Goal: Navigation & Orientation: Find specific page/section

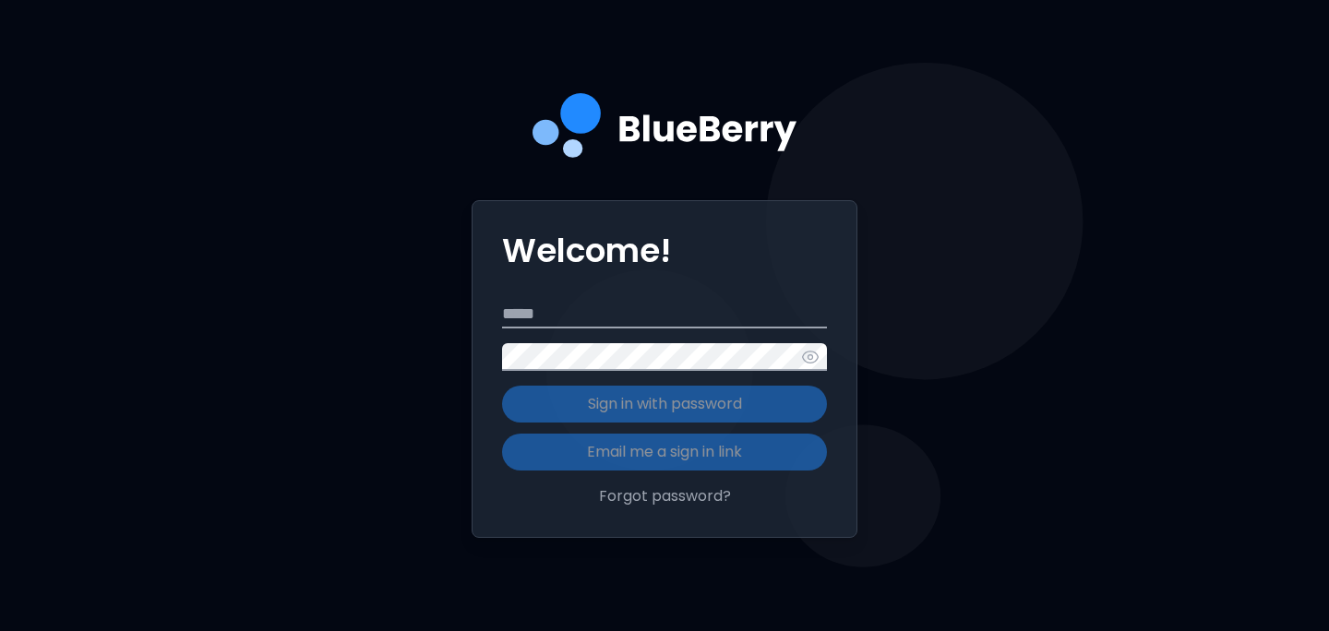
click at [537, 329] on form "Email Password Sign in with password Email me a sign in link" at bounding box center [664, 386] width 325 height 170
click at [533, 324] on input "Email" at bounding box center [664, 315] width 325 height 28
type input "**********"
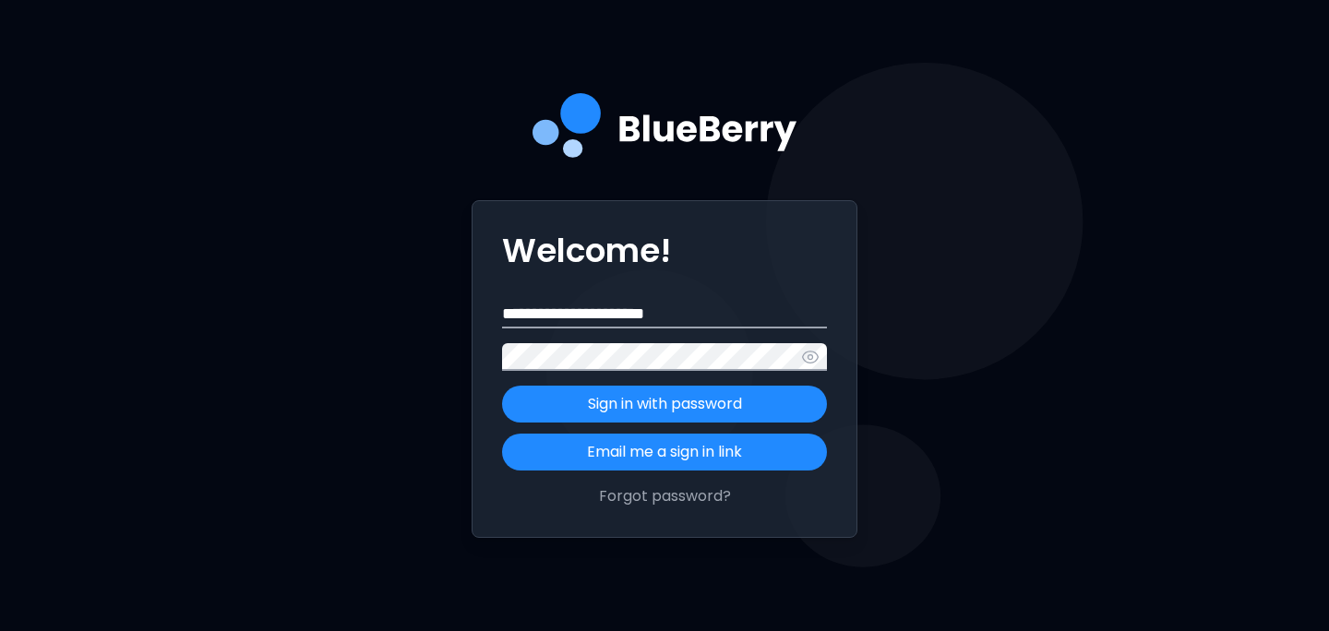
click at [502, 386] on button "Sign in with password" at bounding box center [664, 404] width 325 height 37
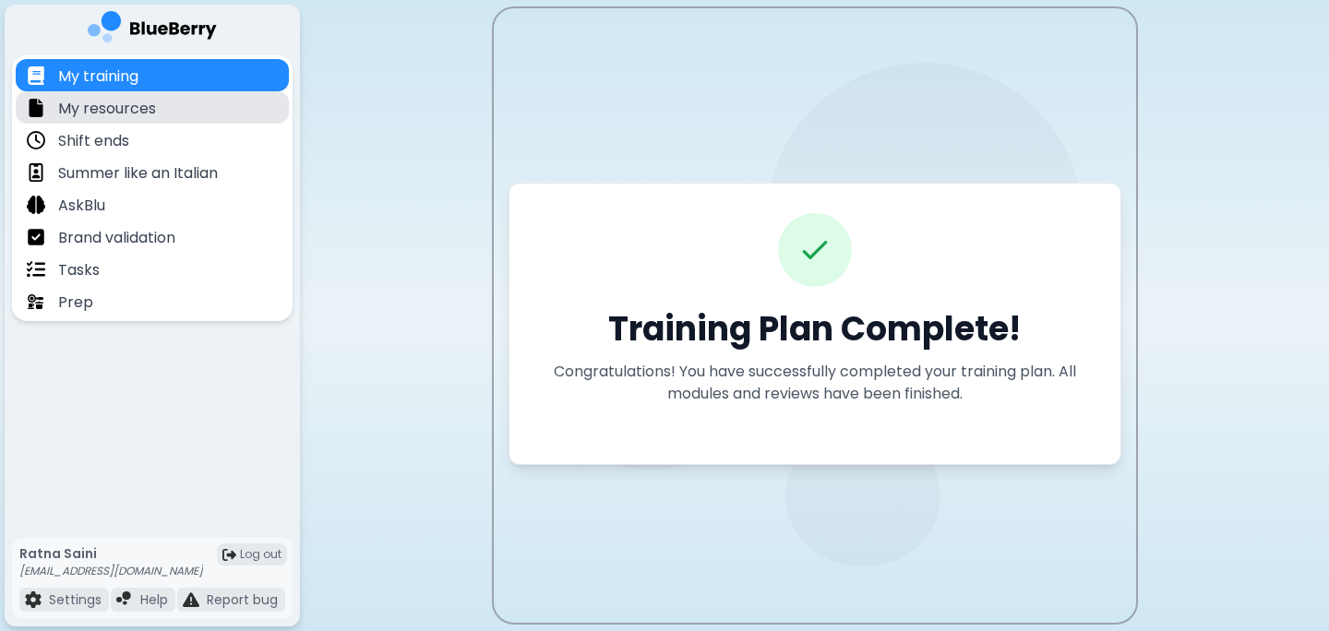
click at [208, 101] on div "My resources" at bounding box center [152, 107] width 273 height 32
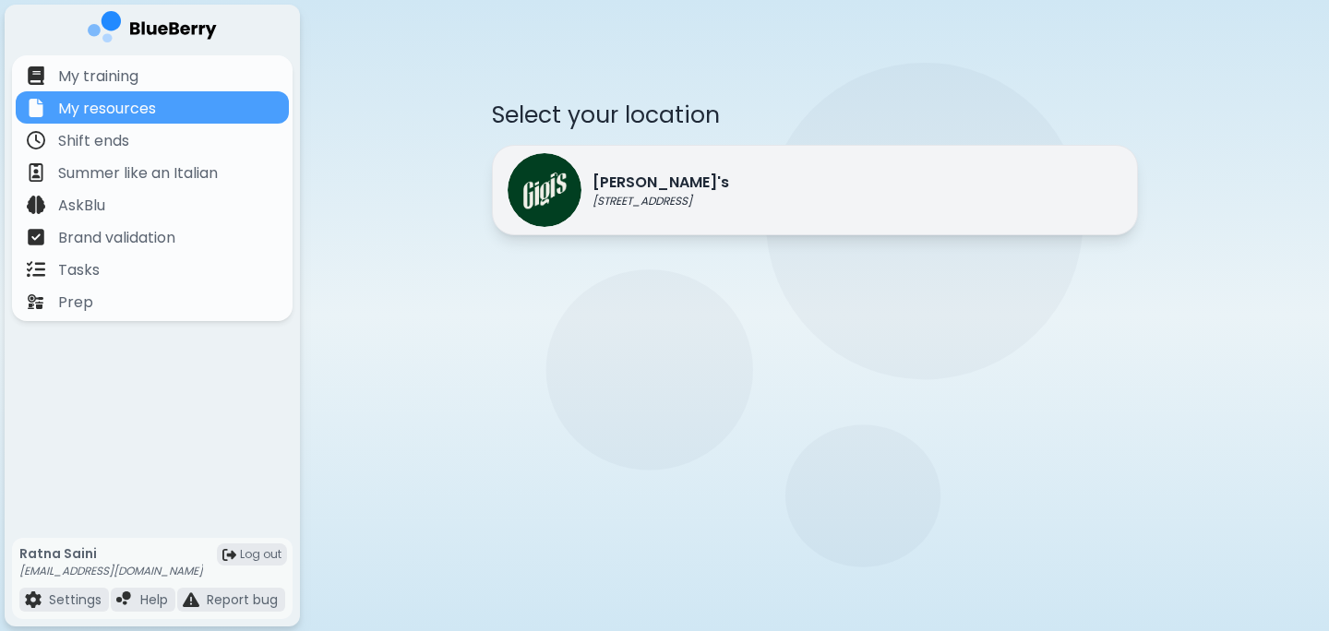
click at [637, 212] on div "[PERSON_NAME]'s [STREET_ADDRESS]" at bounding box center [617, 190] width 221 height 74
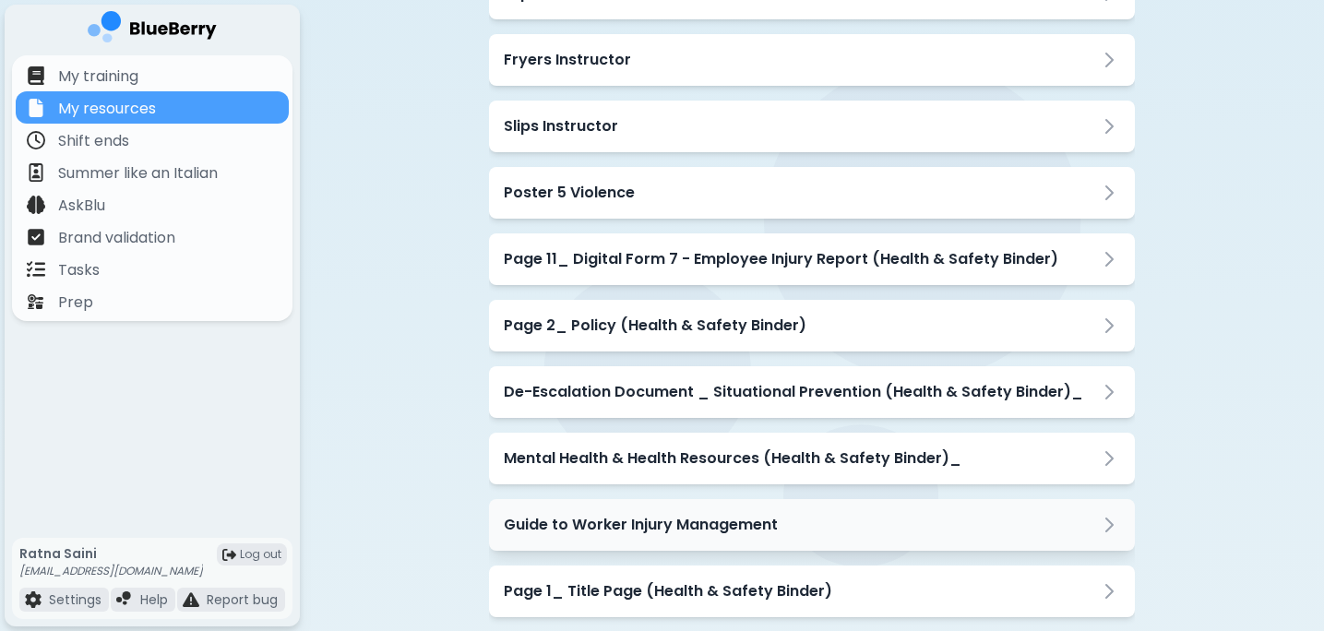
scroll to position [1263, 0]
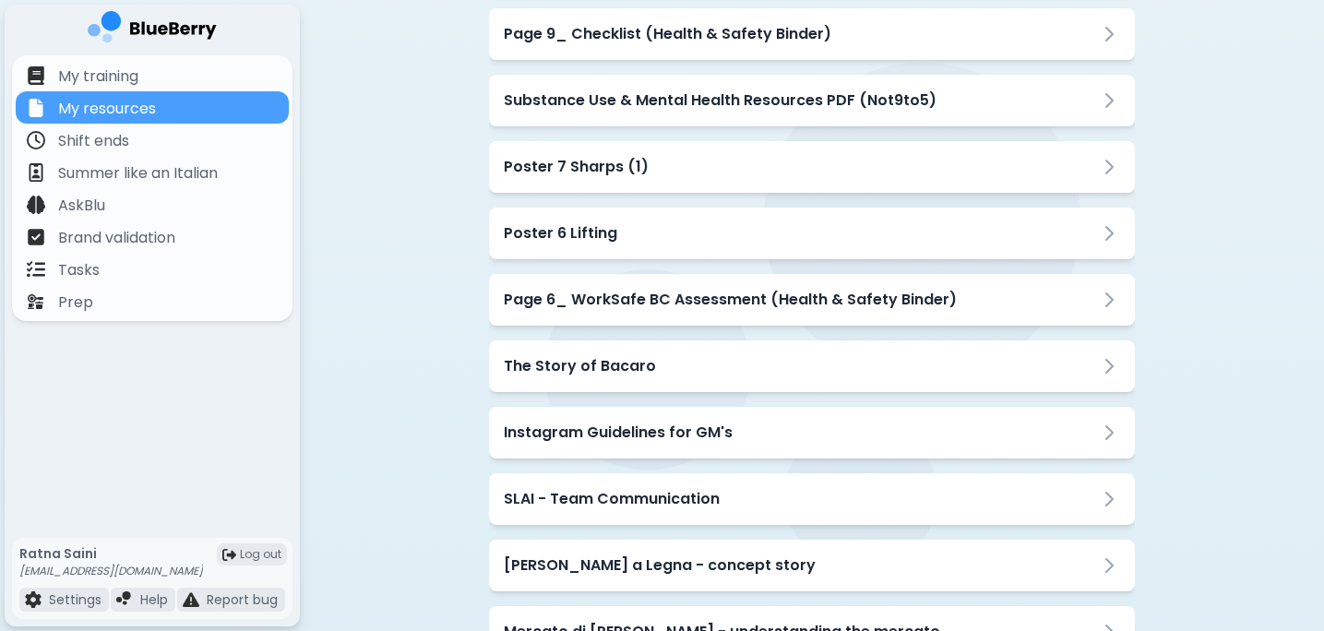
click at [711, 364] on div "The Story of Bacaro" at bounding box center [812, 366] width 616 height 22
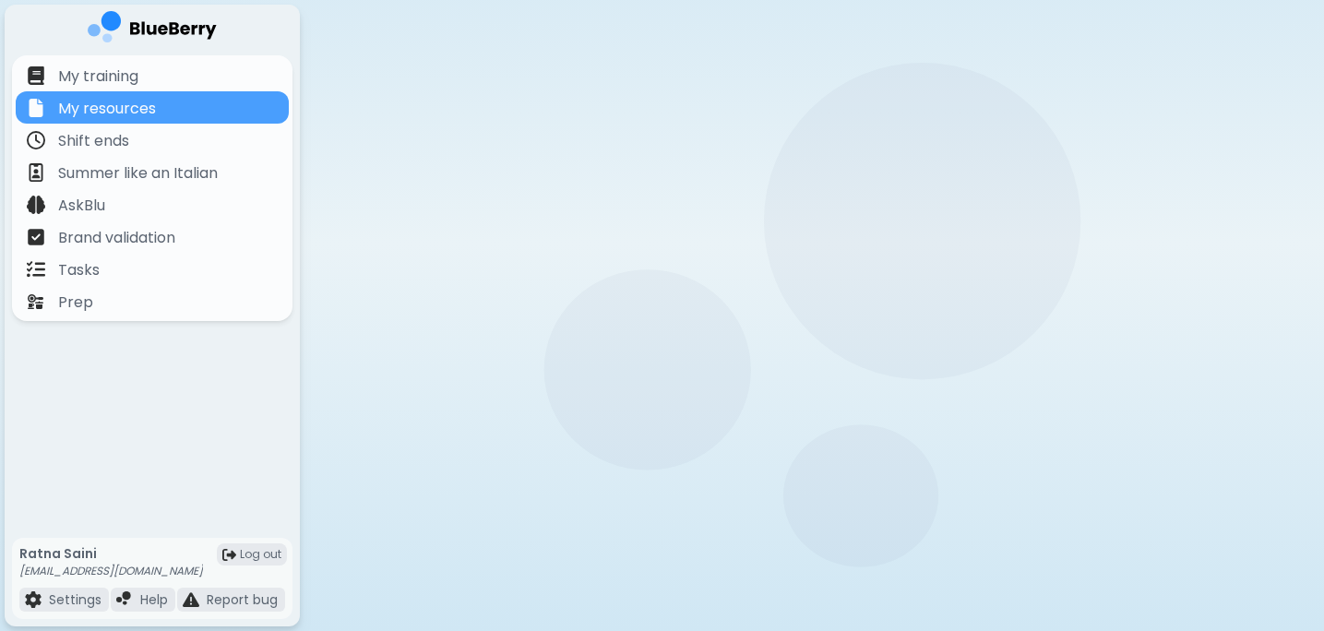
scroll to position [144, 0]
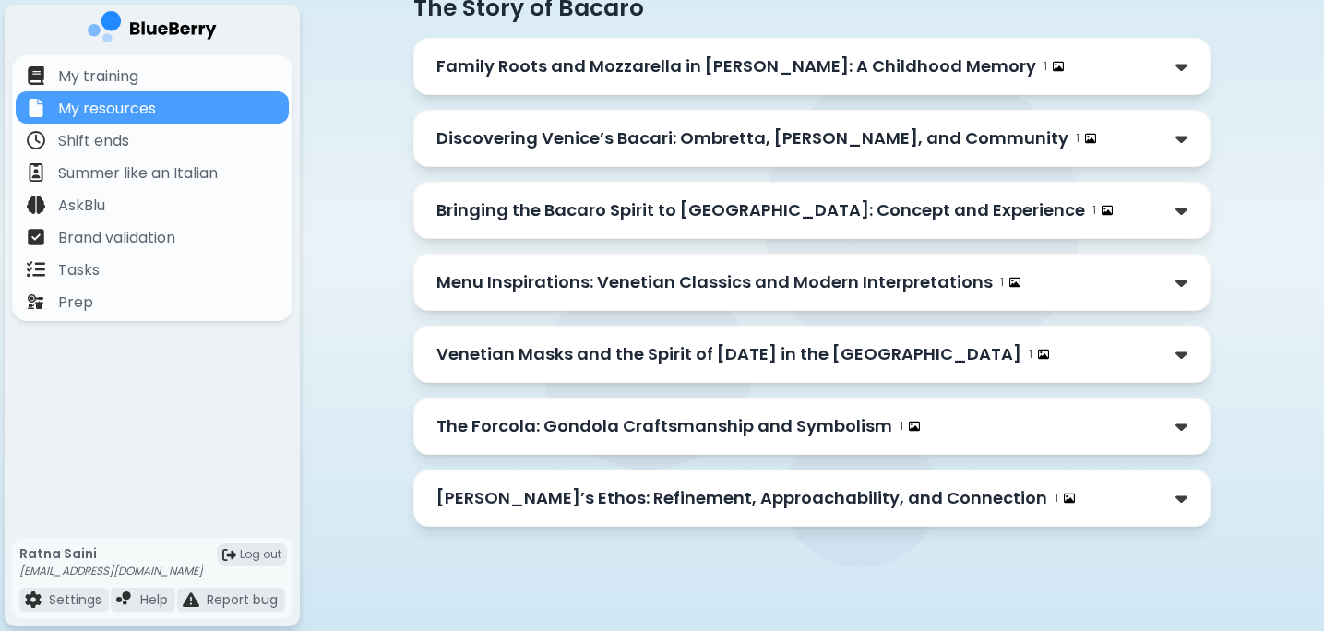
click at [938, 63] on p "Family Roots and Mozzarella in [PERSON_NAME]: A Childhood Memory" at bounding box center [736, 67] width 600 height 26
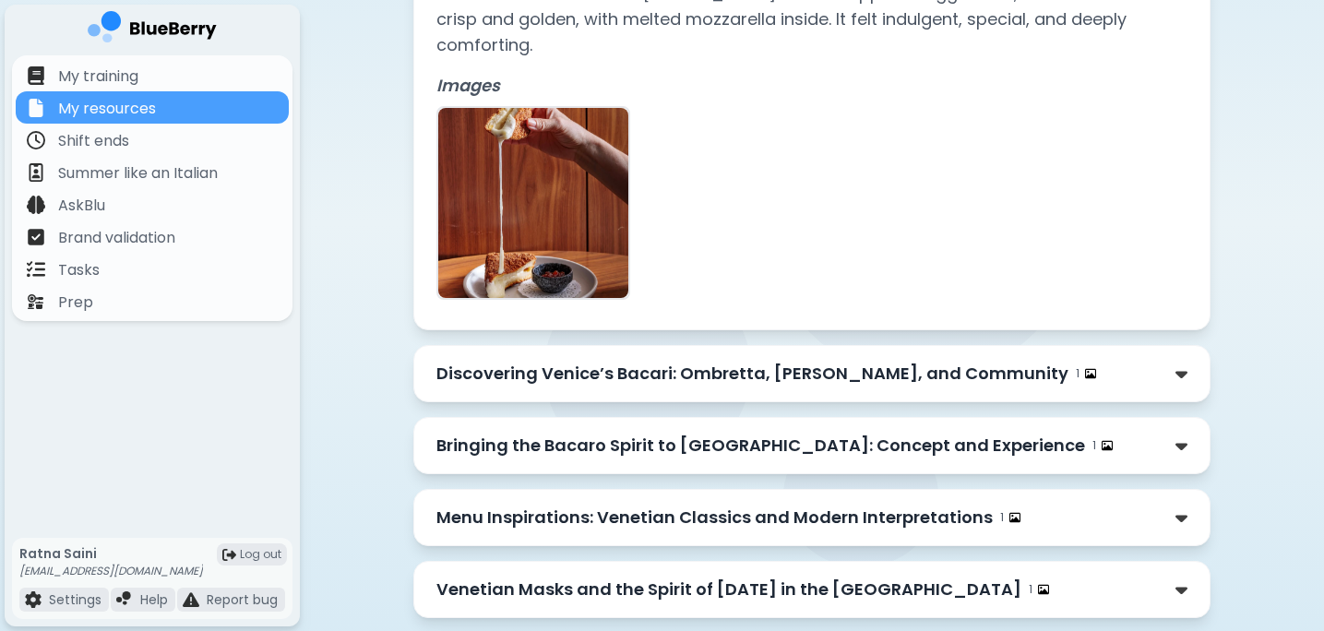
scroll to position [529, 0]
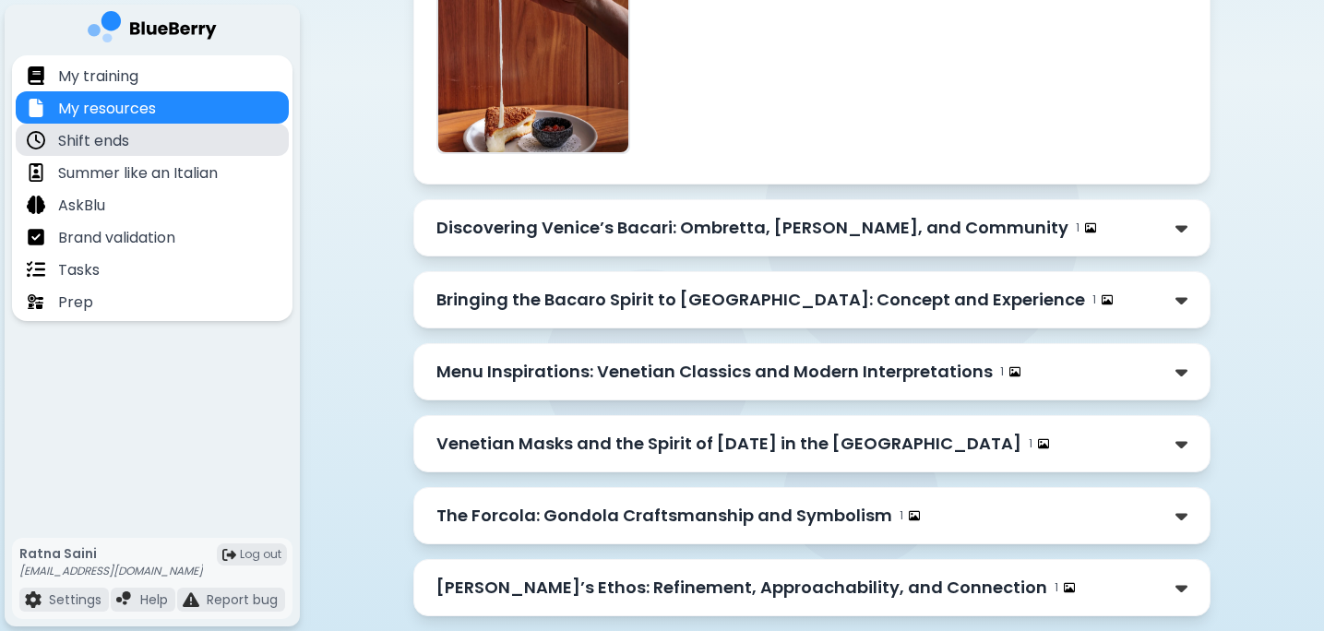
click at [196, 131] on div "Shift ends" at bounding box center [152, 140] width 273 height 32
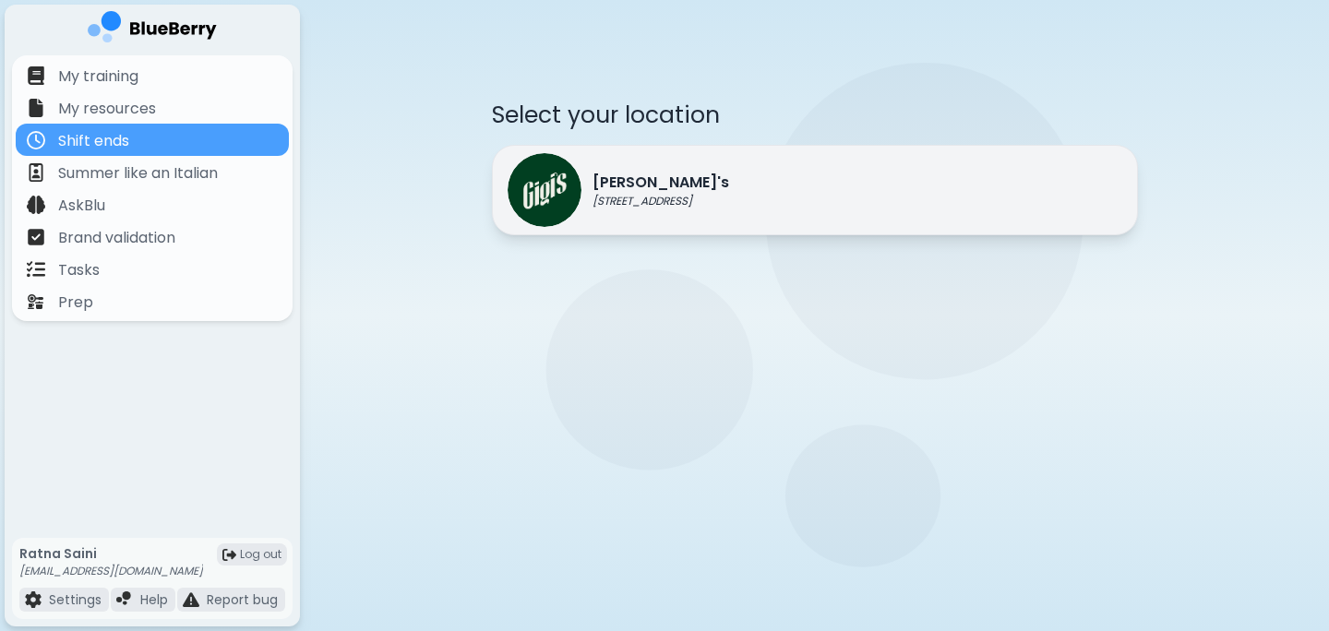
click at [661, 147] on div "[PERSON_NAME]'s [STREET_ADDRESS]" at bounding box center [815, 190] width 646 height 90
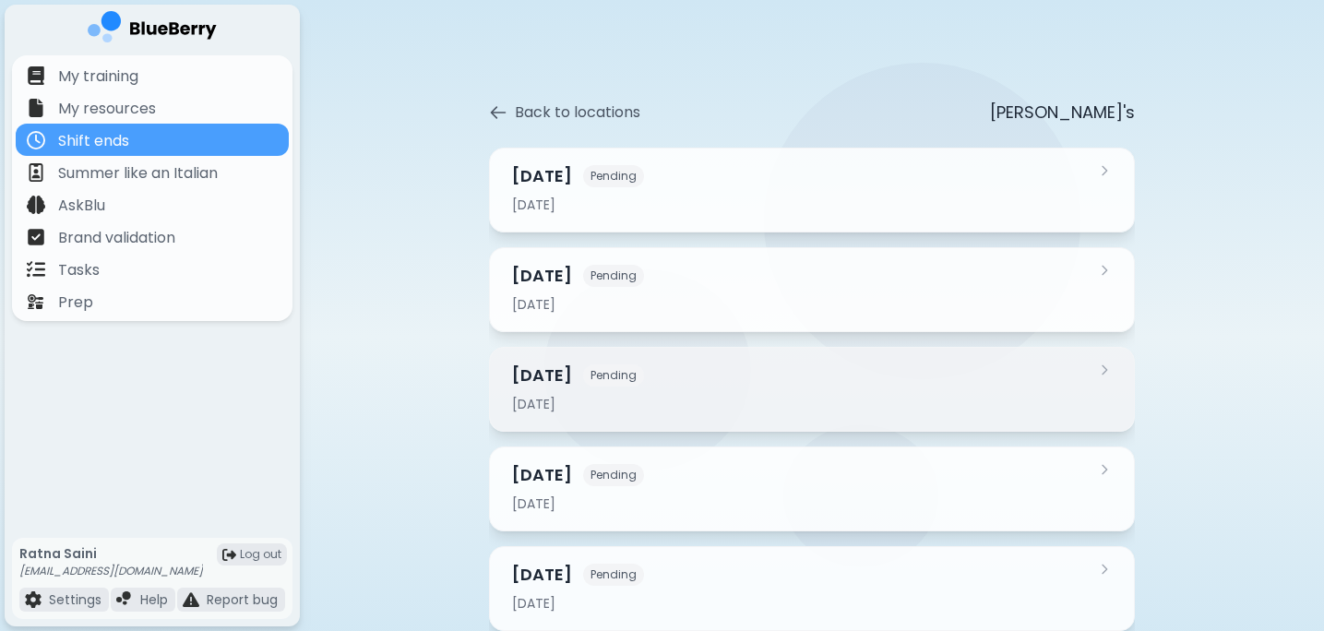
scroll to position [44, 0]
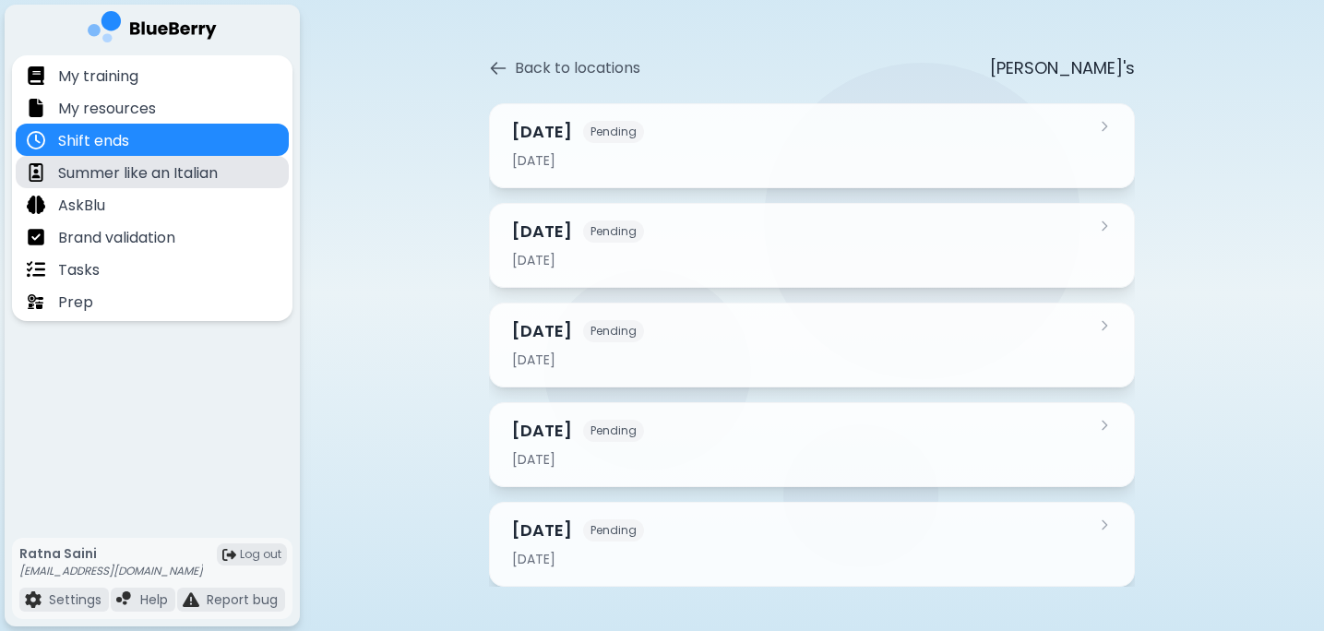
click at [231, 173] on div "Summer like an Italian" at bounding box center [152, 172] width 273 height 32
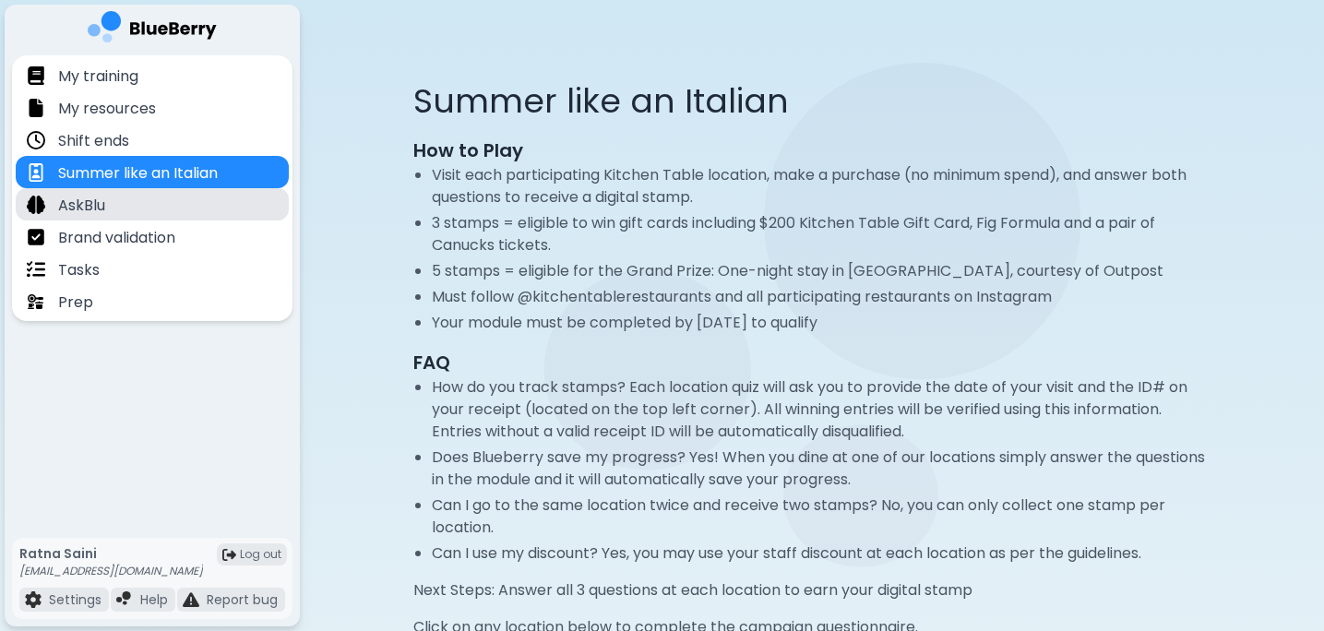
click at [229, 201] on div "AskBlu" at bounding box center [152, 204] width 273 height 32
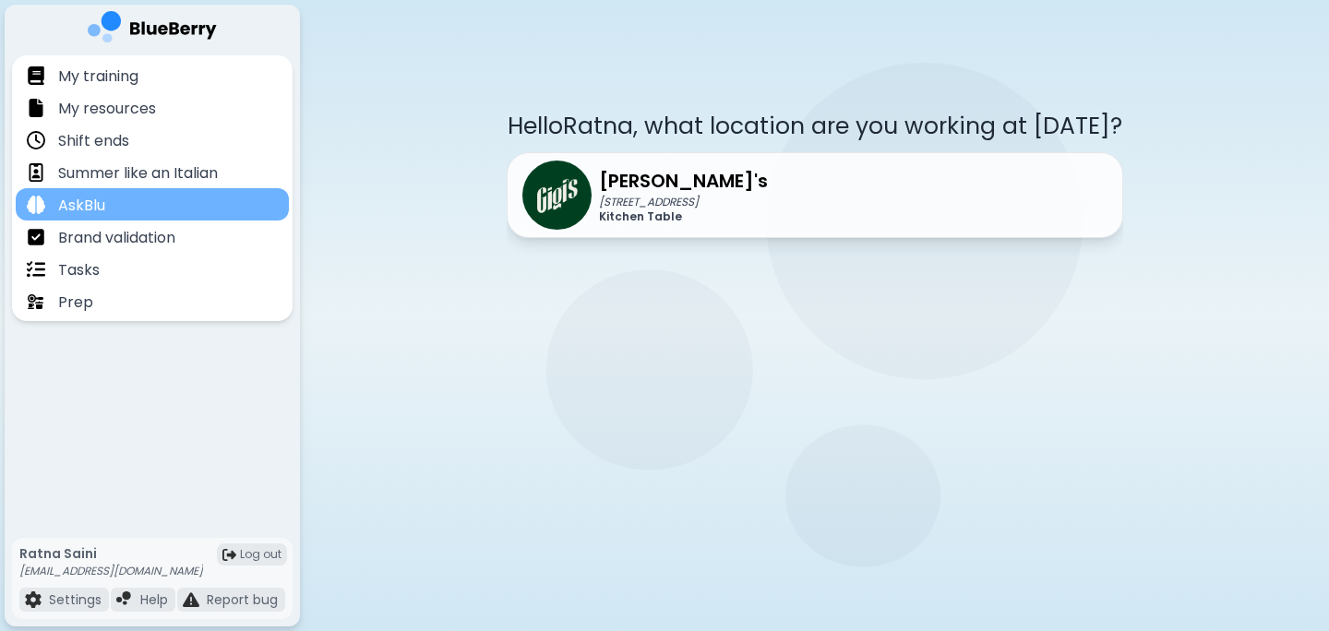
click at [190, 210] on div "AskBlu" at bounding box center [152, 204] width 273 height 32
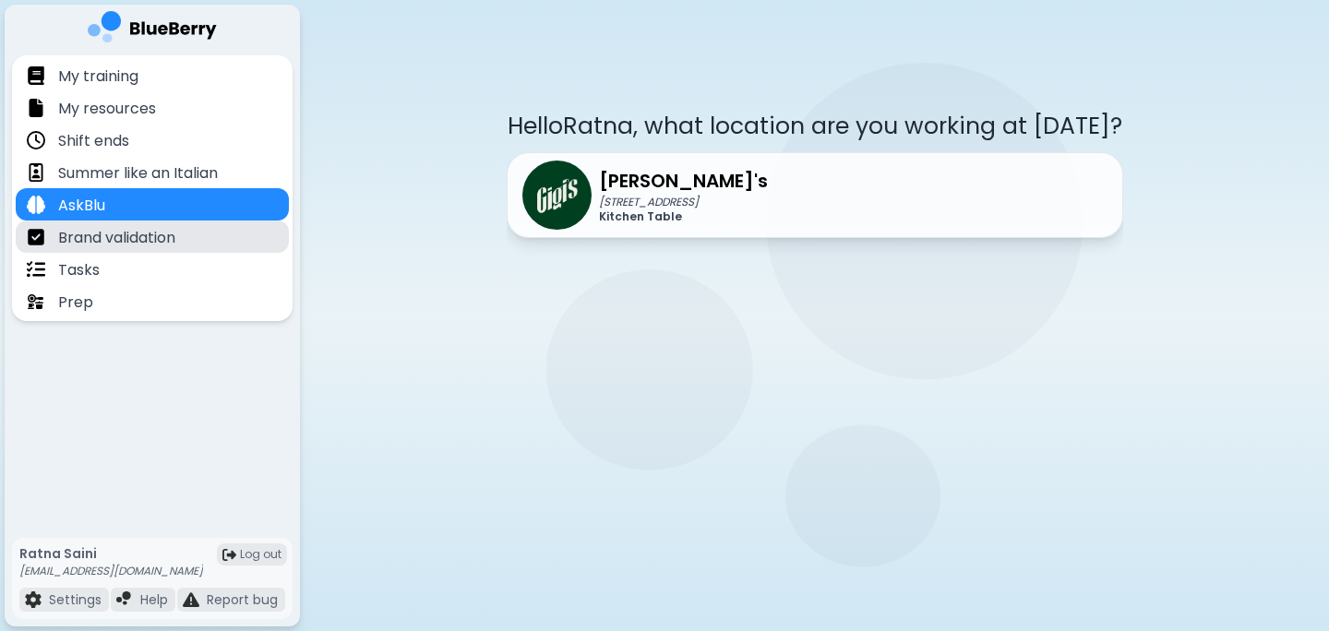
click at [189, 243] on div "Brand validation" at bounding box center [152, 237] width 273 height 32
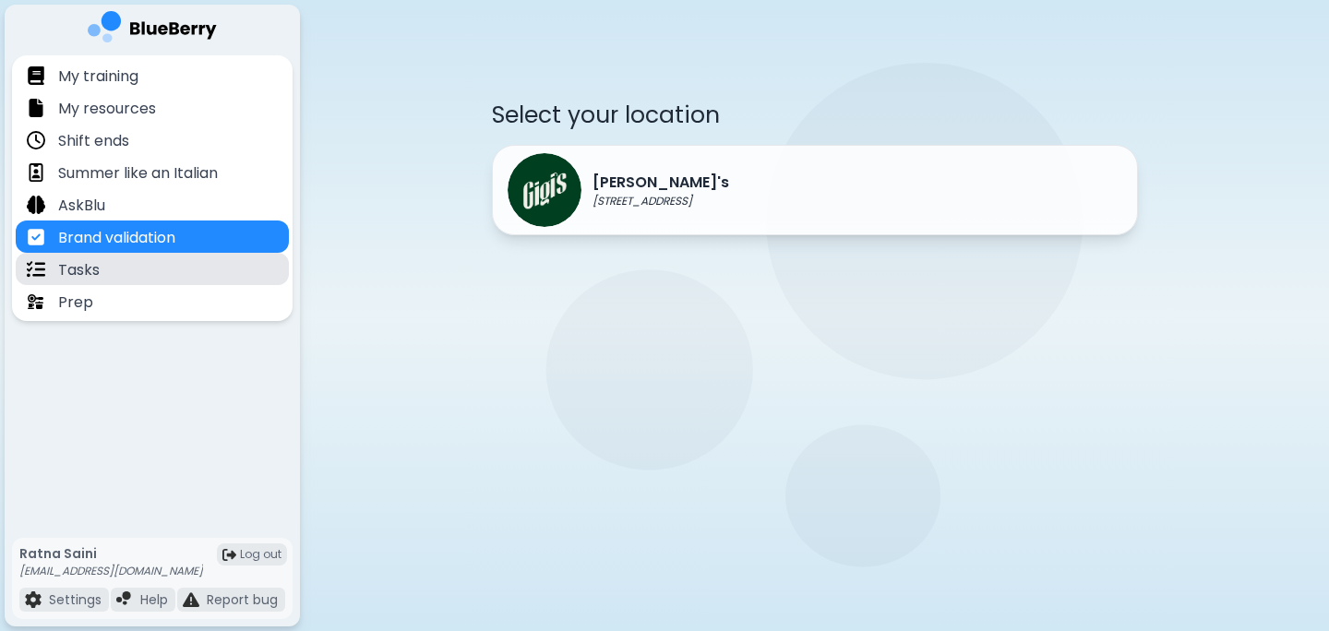
click at [179, 264] on div "Tasks" at bounding box center [152, 269] width 273 height 32
